Goal: Navigation & Orientation: Find specific page/section

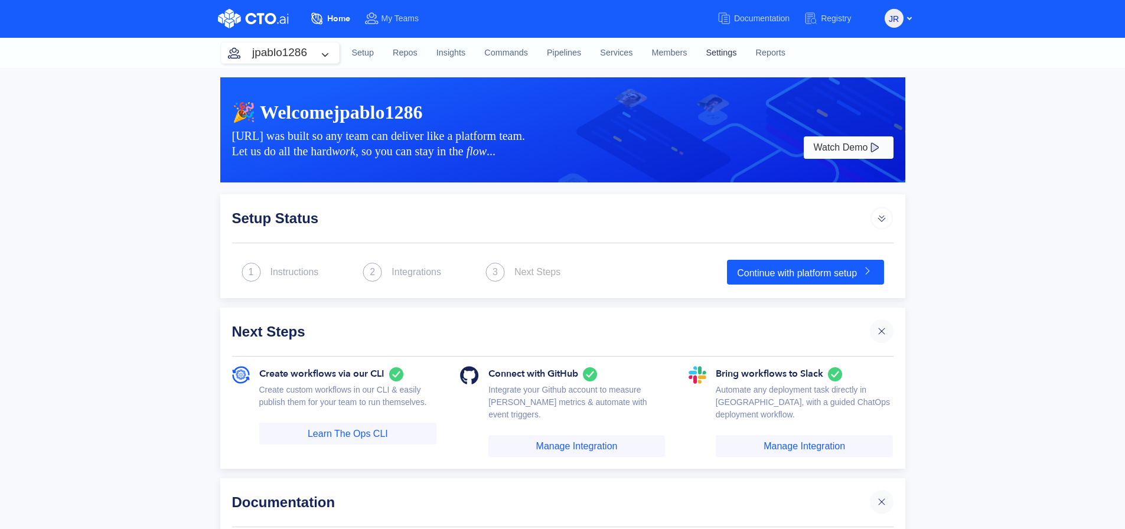
click at [715, 59] on link "Settings" at bounding box center [721, 53] width 50 height 32
